Goal: Task Accomplishment & Management: Manage account settings

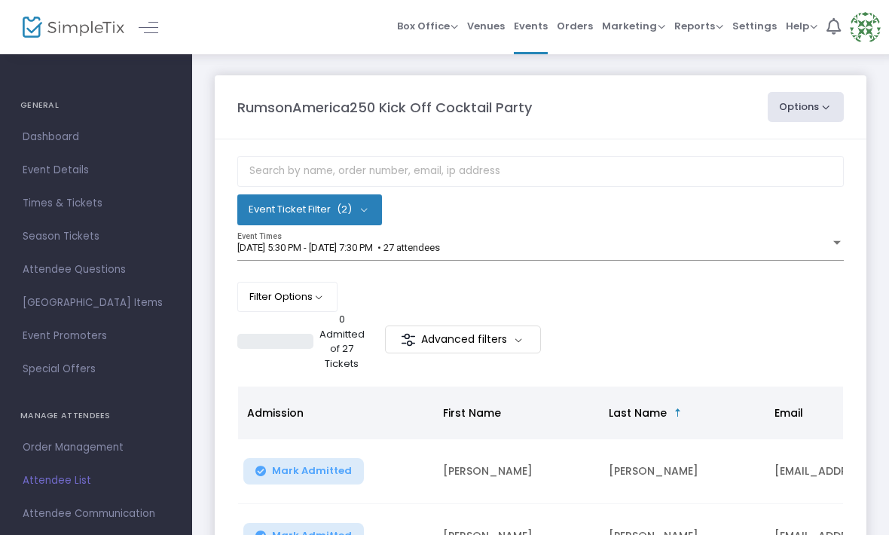
click at [496, 101] on m-panel-title "RumsonAmerica250 Kick Off Cocktail Party" at bounding box center [384, 107] width 294 height 20
click at [506, 104] on m-panel-title "RumsonAmerica250 Kick Off Cocktail Party" at bounding box center [384, 107] width 294 height 20
click at [352, 102] on m-panel-title "RumsonAmerica250 Kick Off Cocktail Party" at bounding box center [384, 107] width 294 height 20
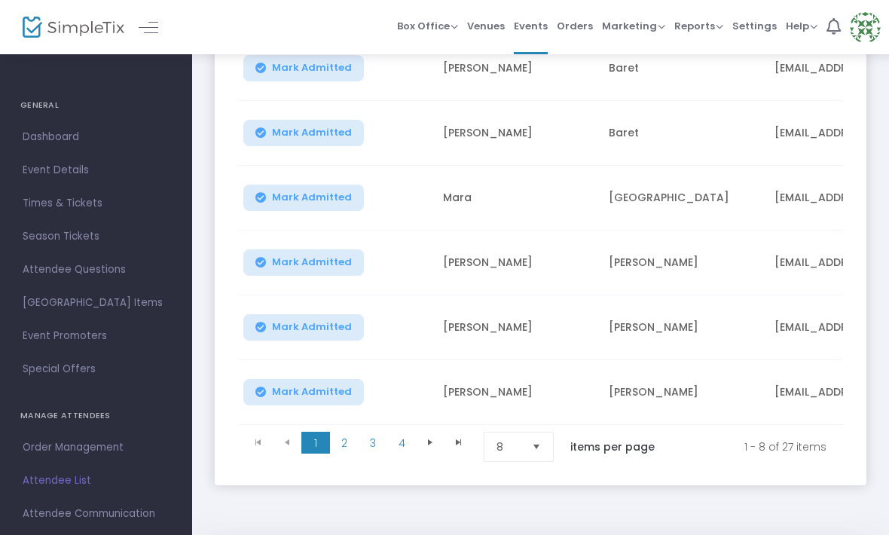
scroll to position [532, 0]
click at [542, 444] on span "Select" at bounding box center [536, 446] width 25 height 25
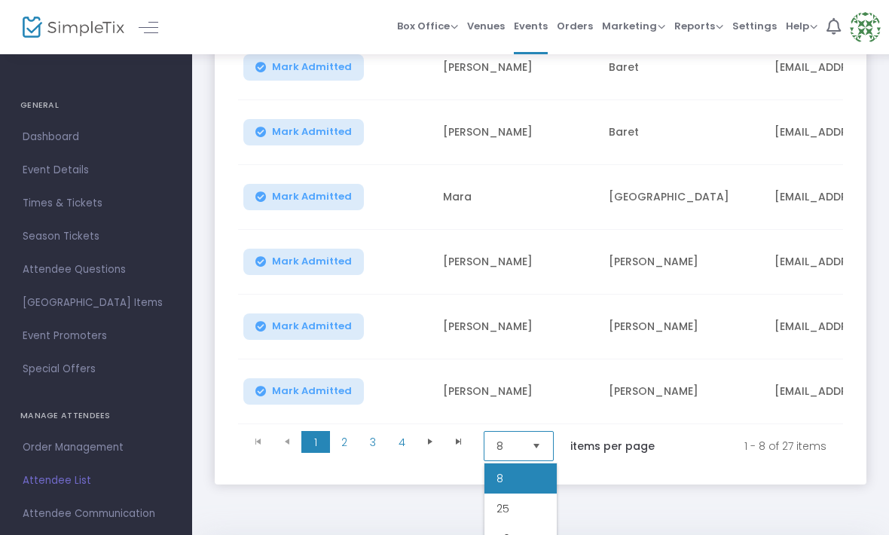
click at [538, 534] on li "50" at bounding box center [520, 538] width 72 height 30
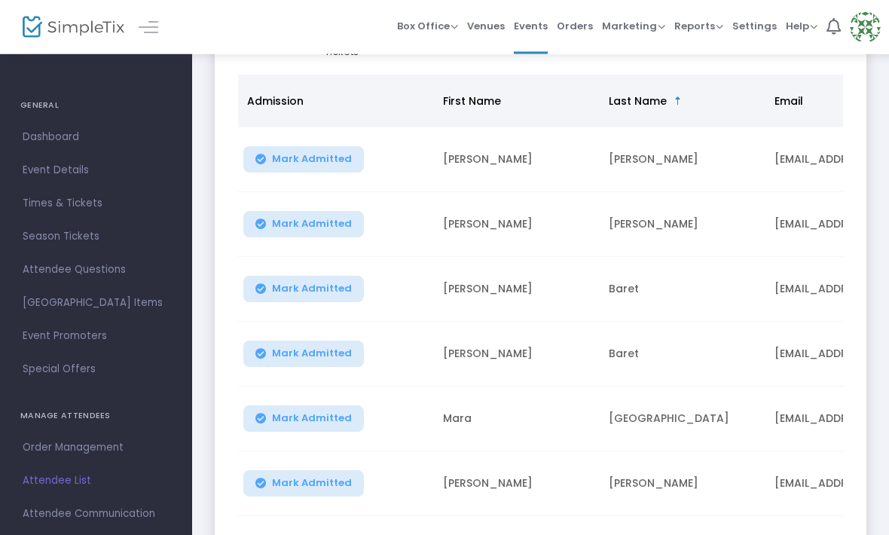
scroll to position [0, 0]
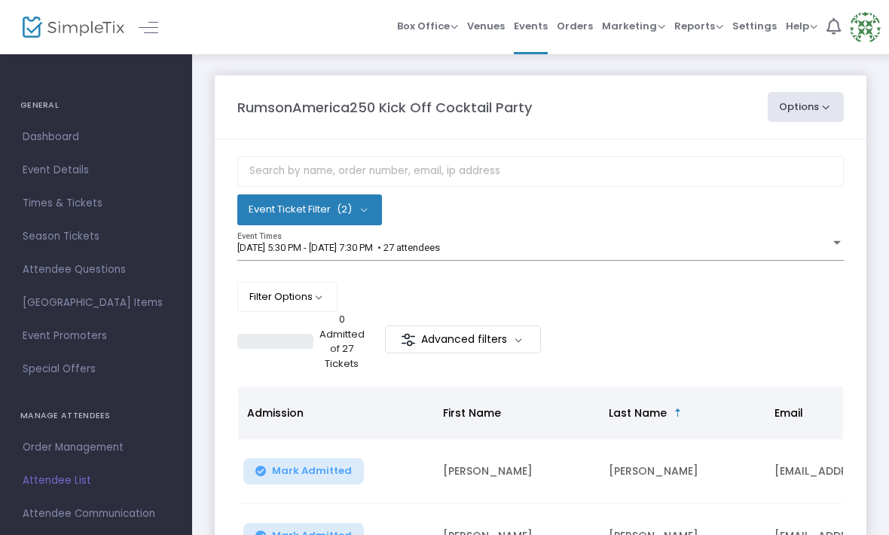
click at [879, 17] on span at bounding box center [865, 27] width 31 height 41
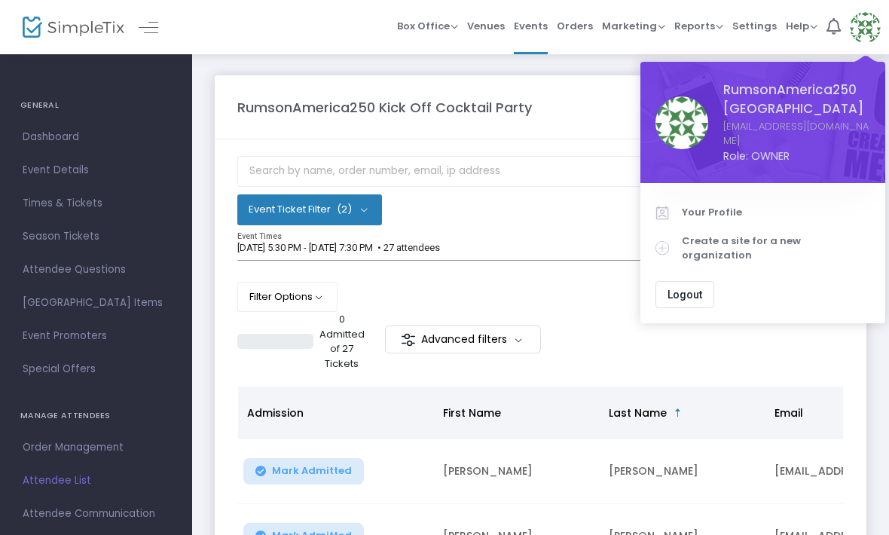
click at [686, 281] on button "Logout" at bounding box center [684, 294] width 59 height 27
